Goal: Navigation & Orientation: Understand site structure

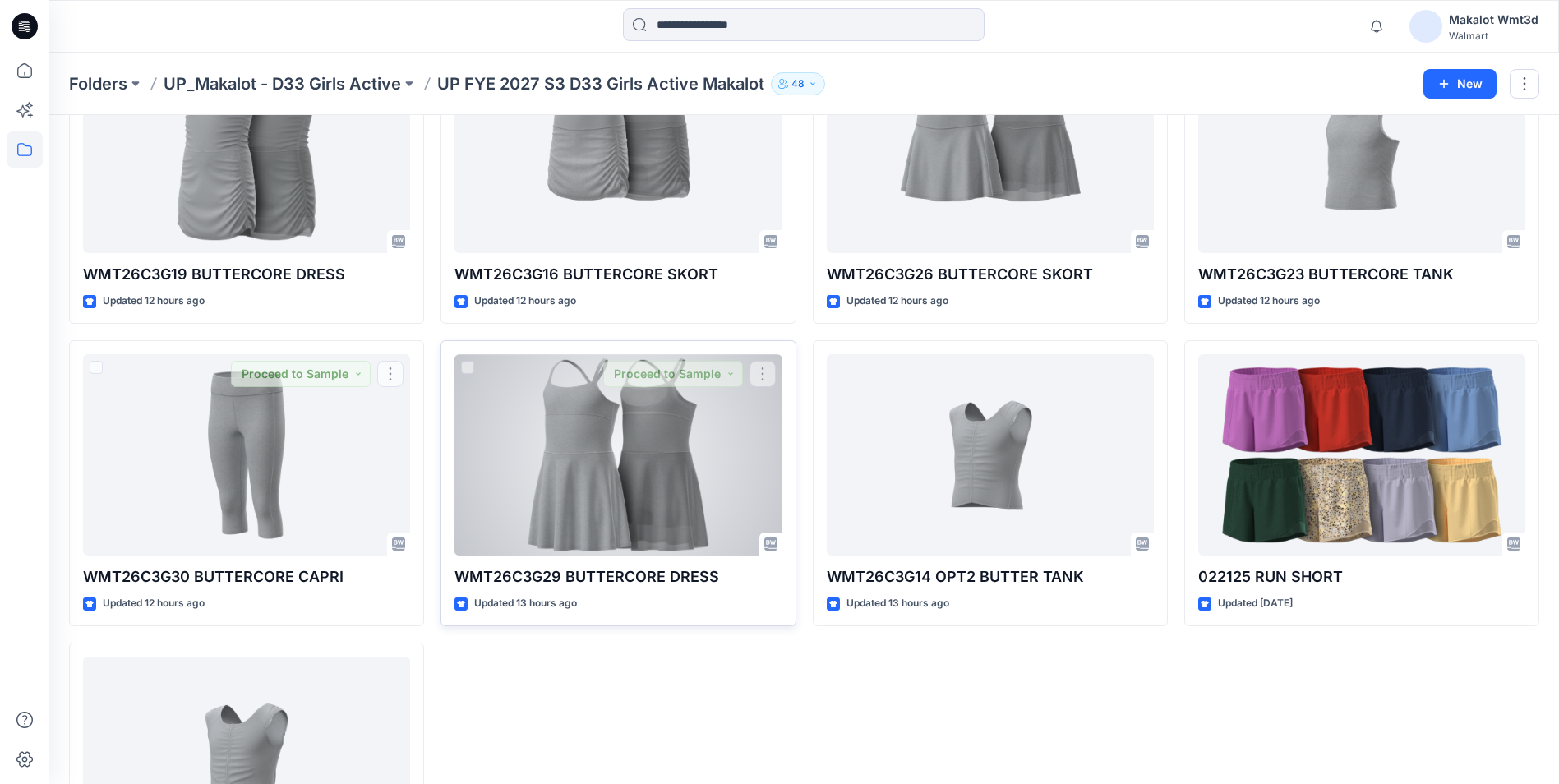
scroll to position [64, 0]
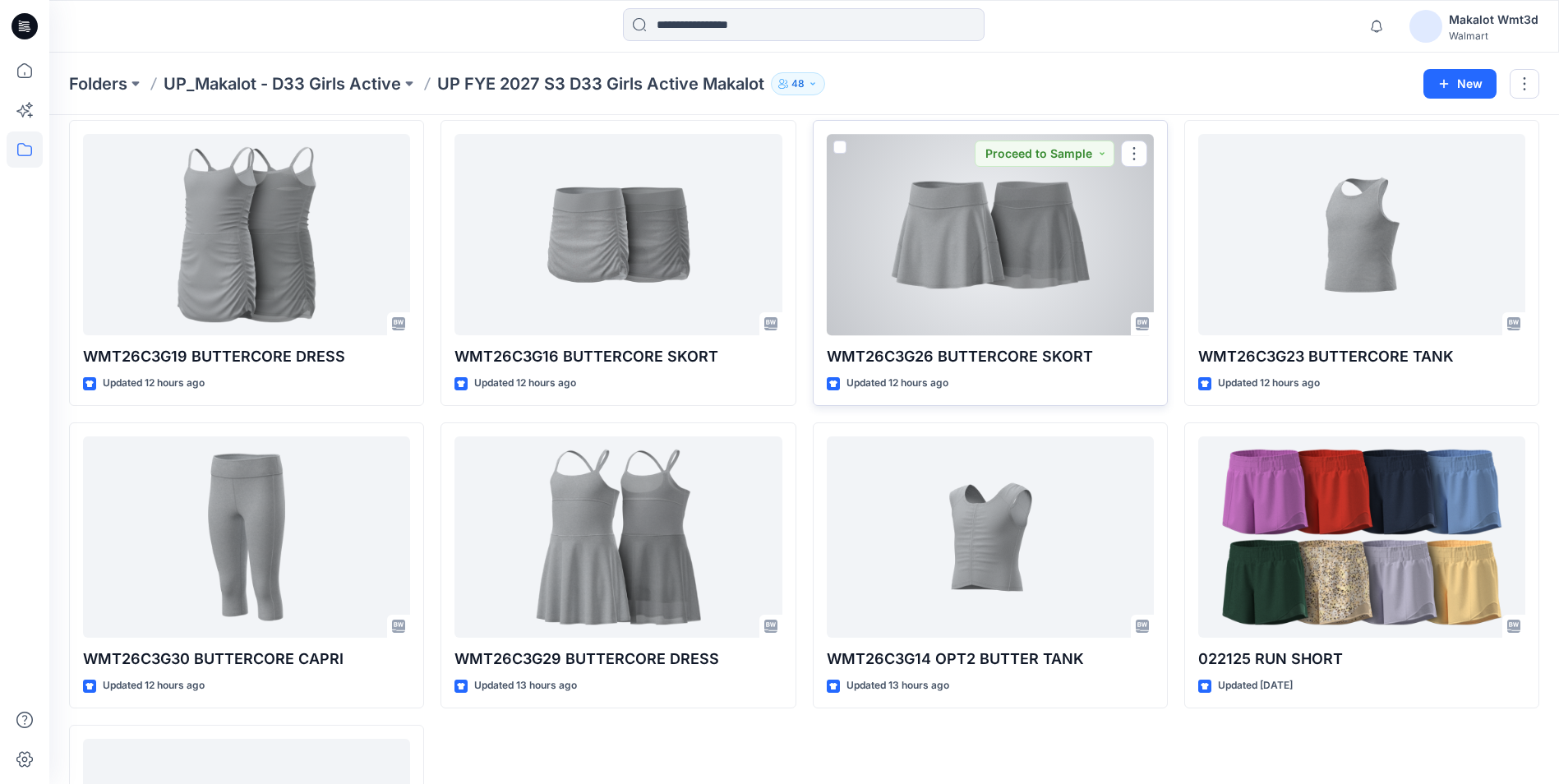
click at [944, 316] on div at bounding box center [990, 235] width 327 height 202
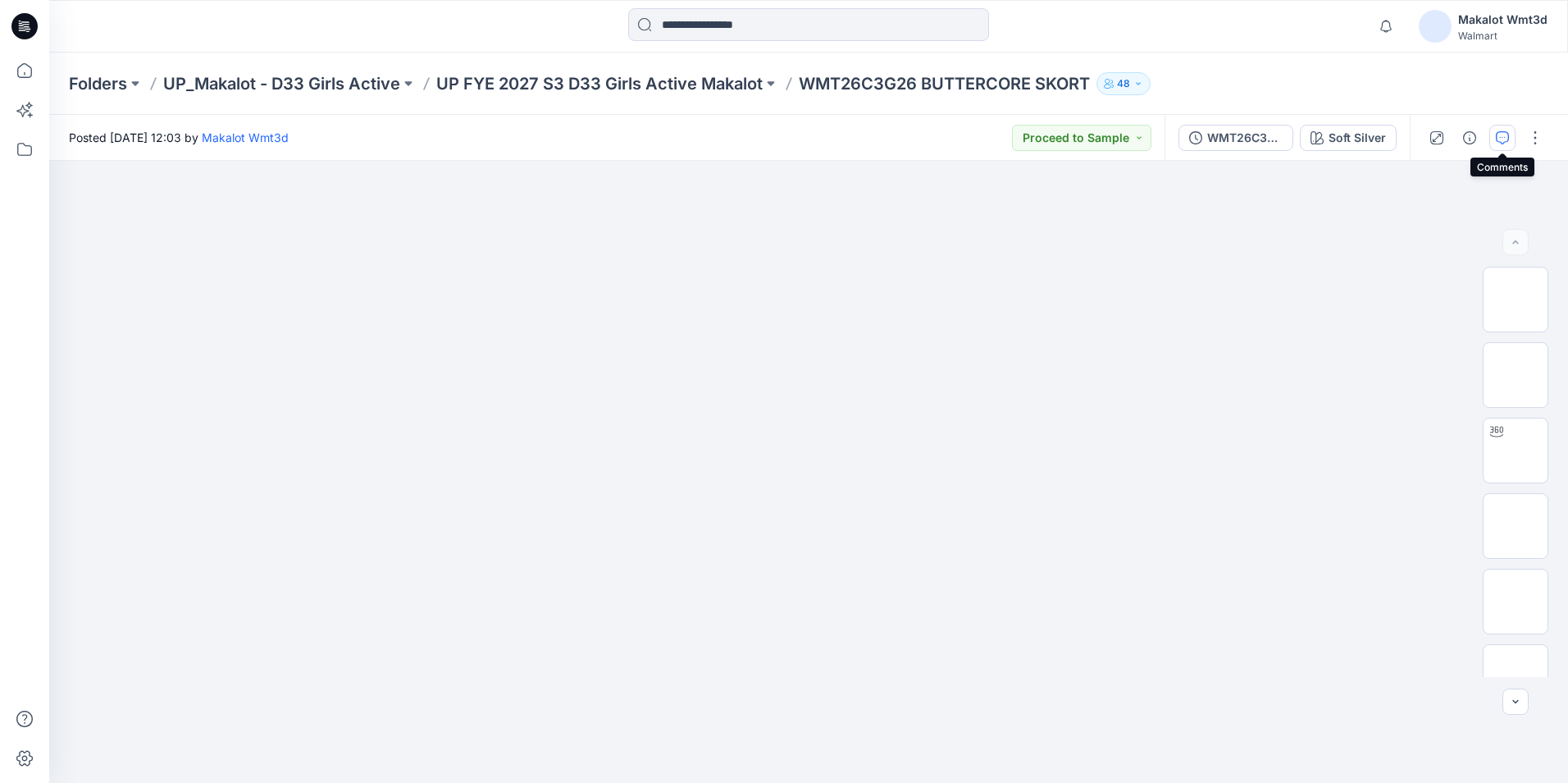
click at [1510, 140] on button "button" at bounding box center [1502, 138] width 26 height 26
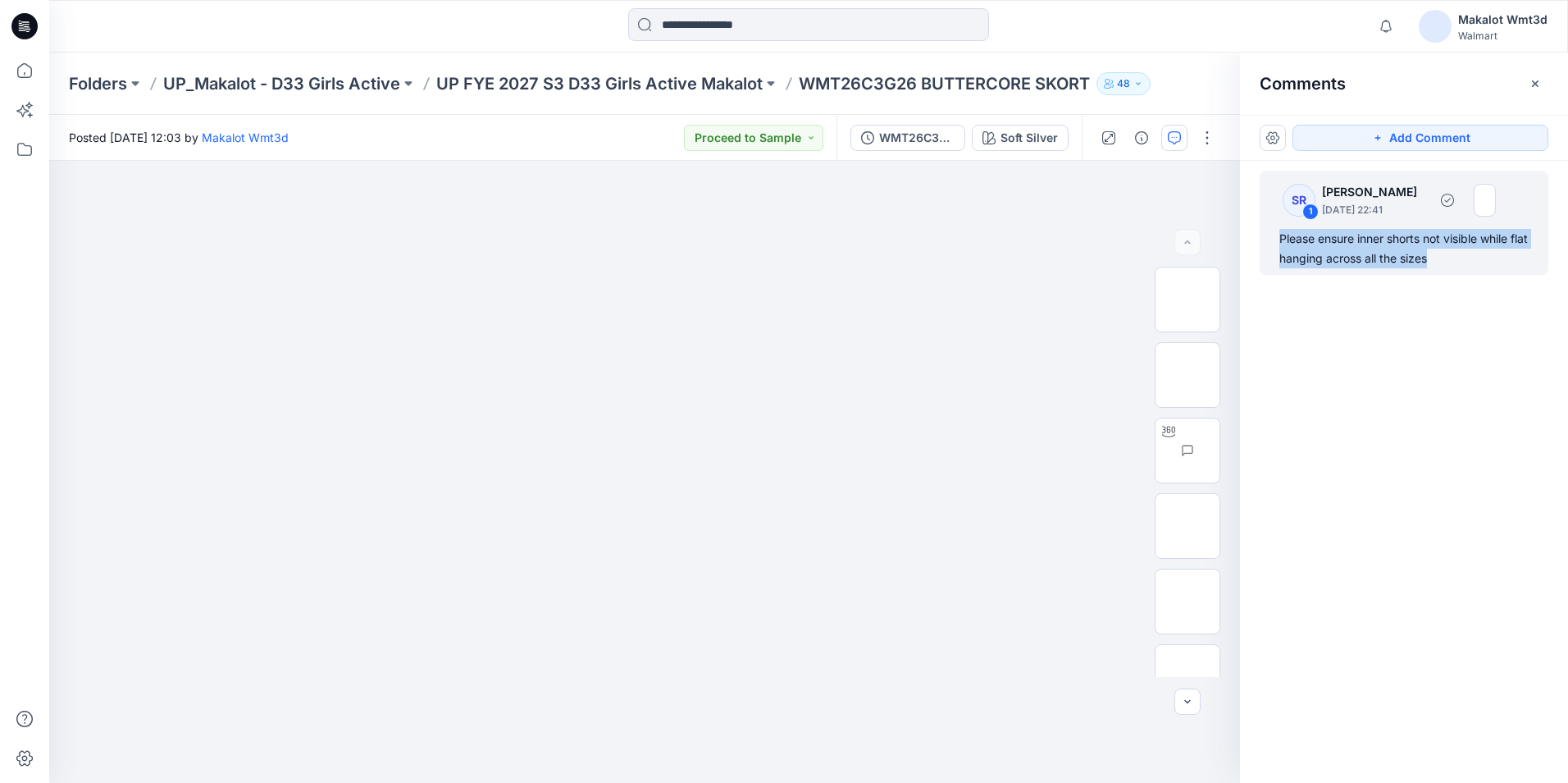
drag, startPoint x: 1457, startPoint y: 259, endPoint x: 1267, endPoint y: 233, distance: 191.8
click at [1267, 233] on div "SR 1 [PERSON_NAME] [DATE] 22:41 Please ensure inner shorts not visible while fl…" at bounding box center [1403, 222] width 289 height 104
copy div "Please ensure inner shorts not visible while flat hanging across all the sizes"
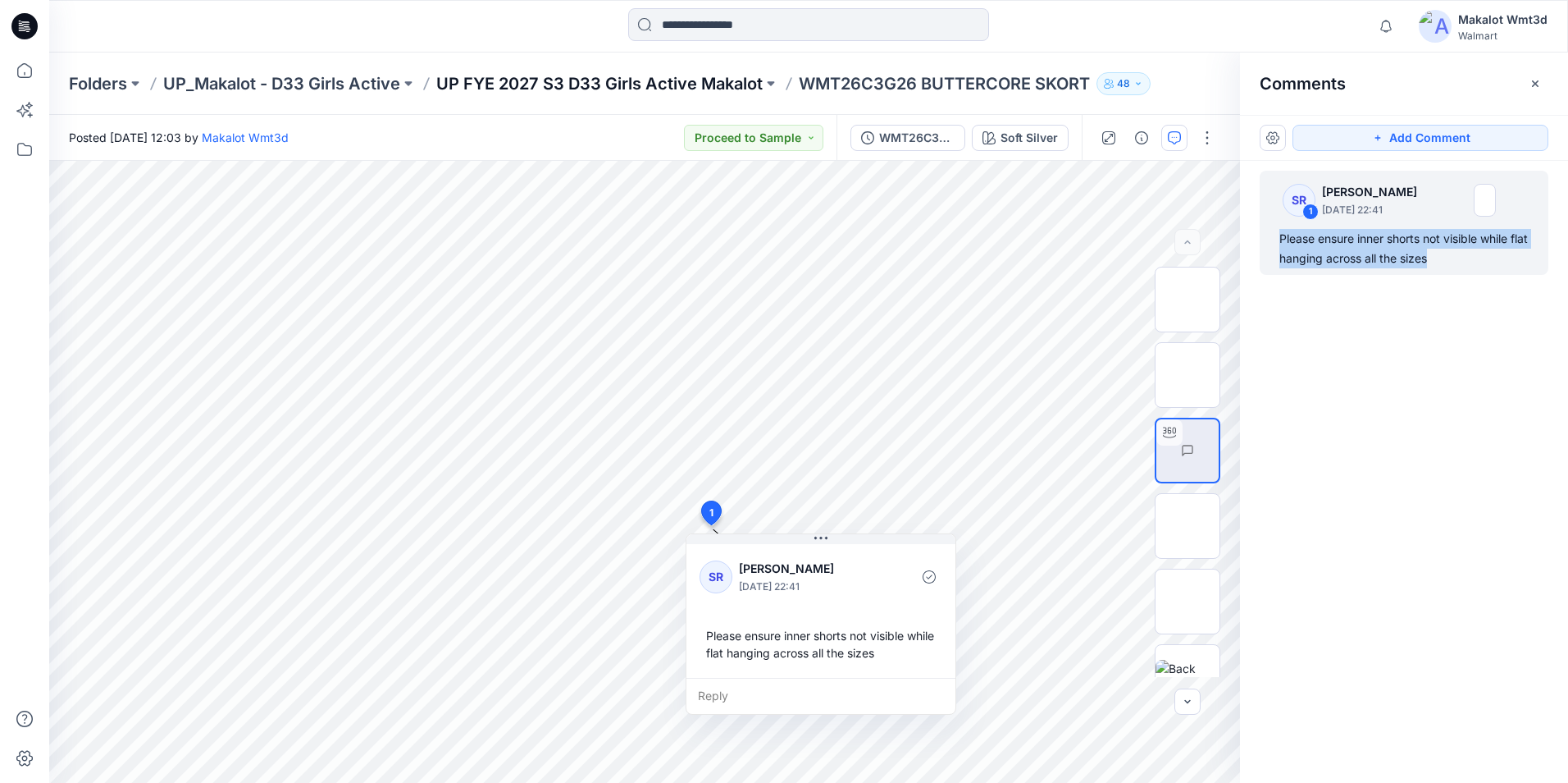
click at [660, 87] on p "UP FYE 2027 S3 D33 Girls Active Makalot" at bounding box center [599, 83] width 326 height 23
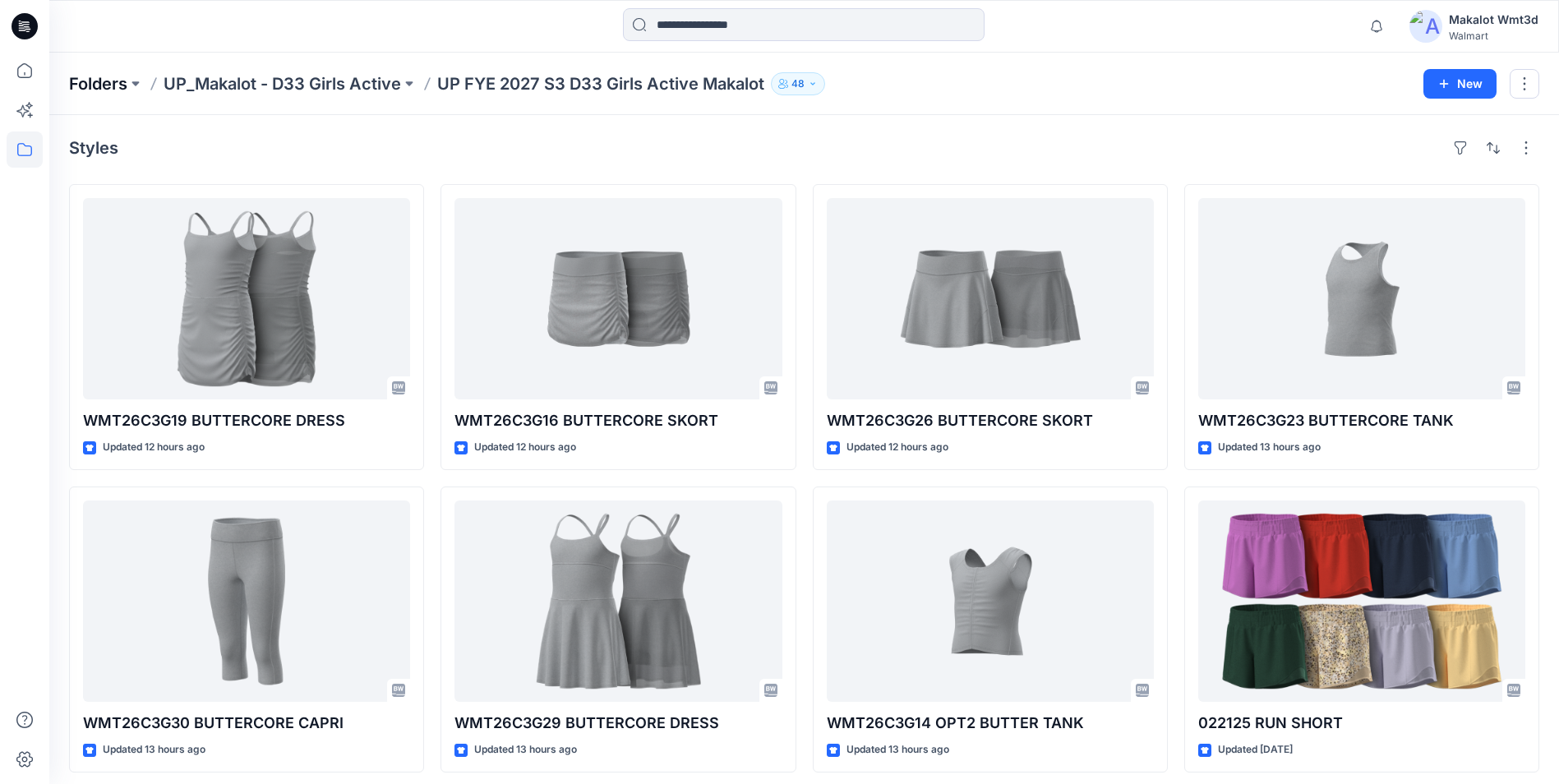
click at [110, 88] on p "Folders" at bounding box center [97, 83] width 59 height 23
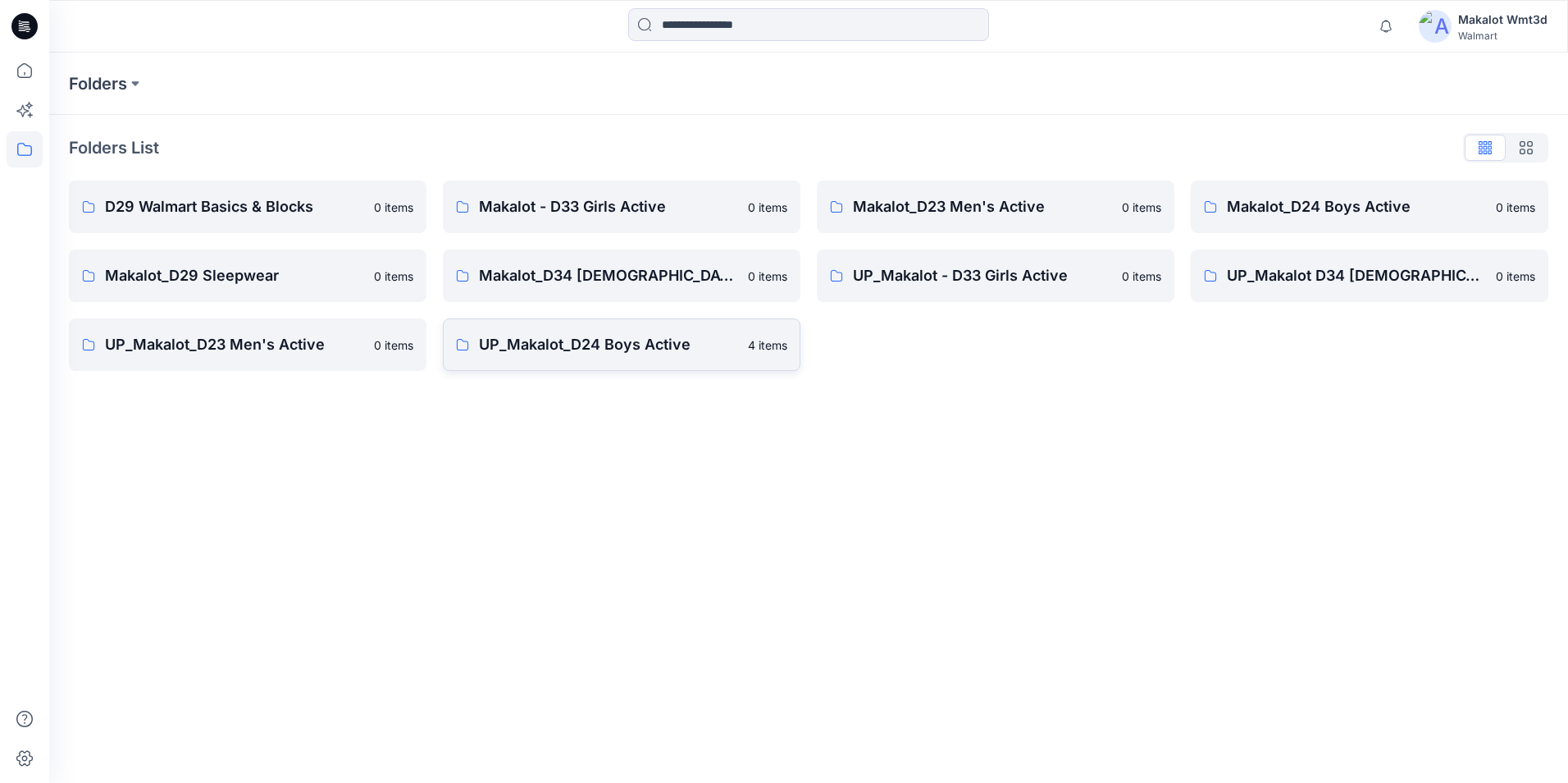
click at [594, 353] on p "UP_Makalot_D24 Boys Active" at bounding box center [608, 344] width 259 height 23
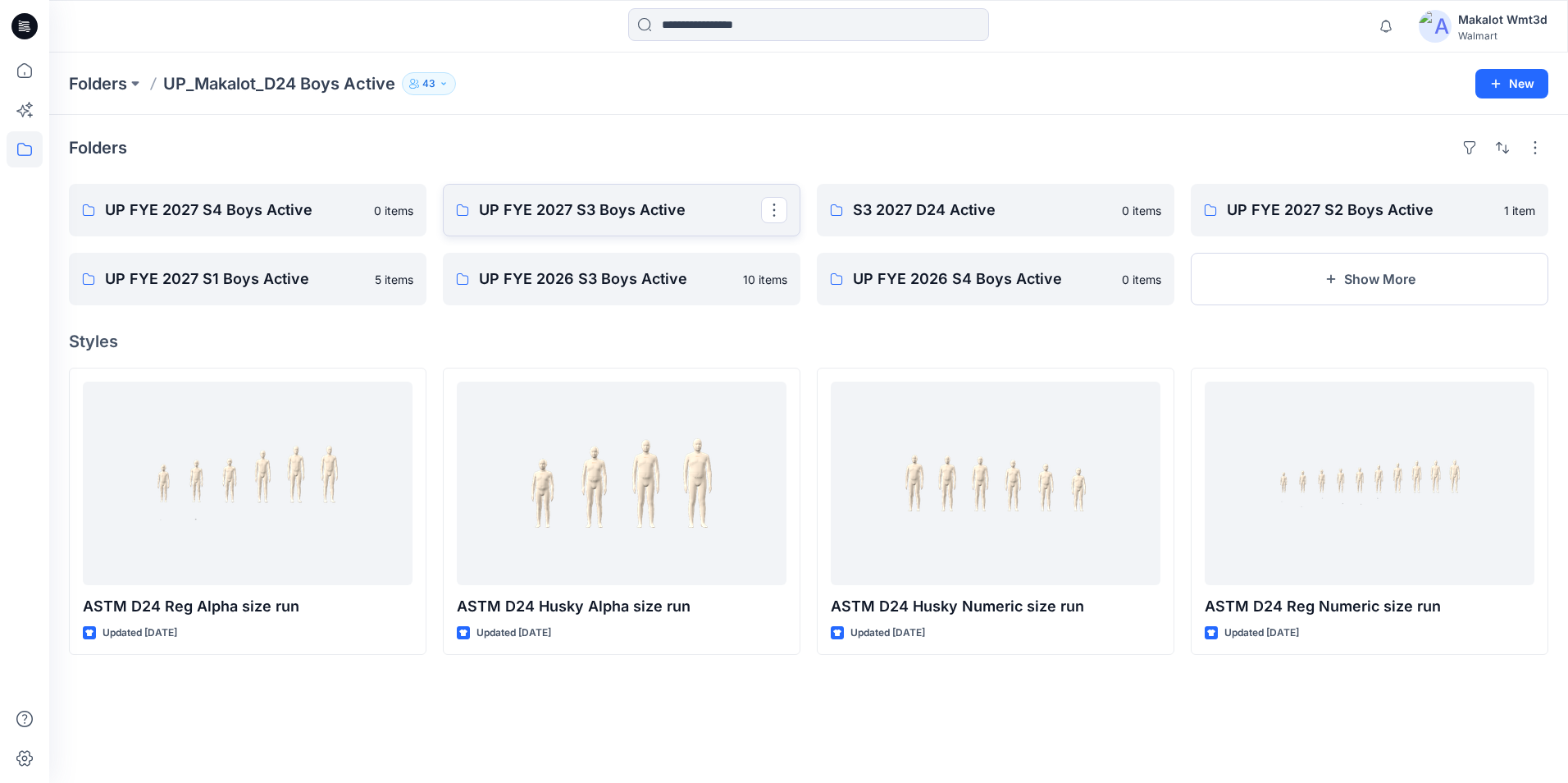
click at [560, 215] on p "UP FYE 2027 S3 Boys Active" at bounding box center [620, 209] width 282 height 23
